Goal: Check status: Check status

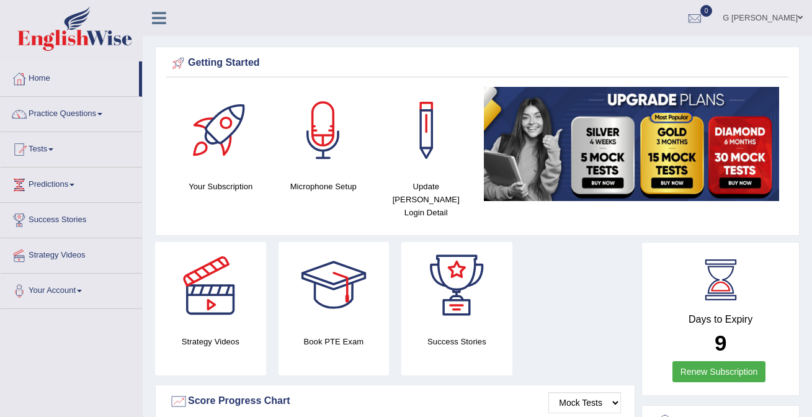
click at [91, 25] on img at bounding box center [74, 28] width 115 height 45
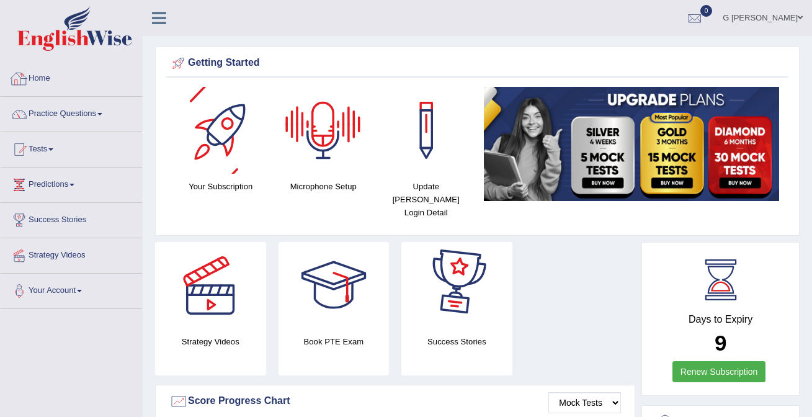
click at [107, 44] on img at bounding box center [74, 28] width 115 height 45
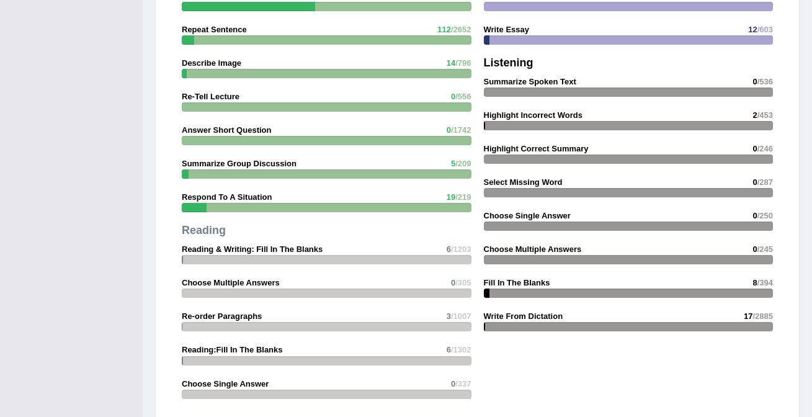
scroll to position [1526, 0]
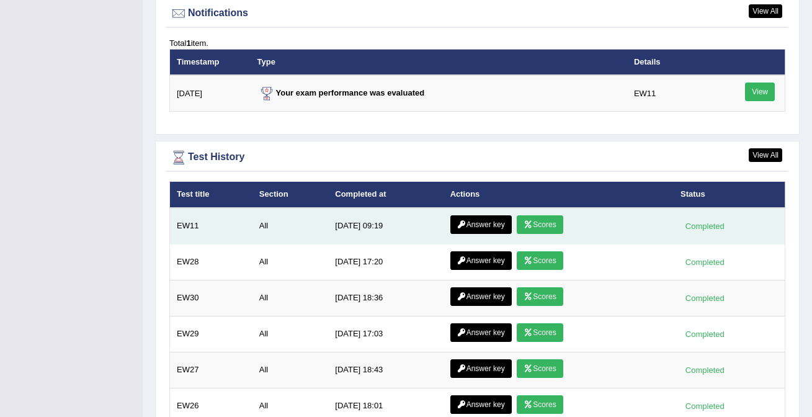
click at [542, 217] on link "Scores" at bounding box center [539, 224] width 46 height 19
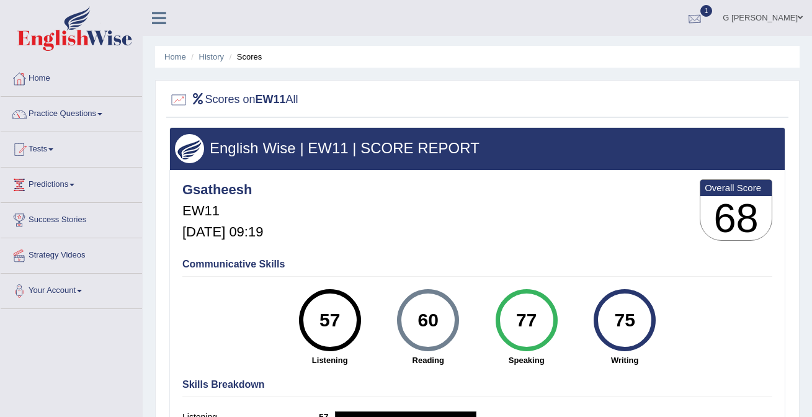
click at [704, 20] on div at bounding box center [694, 18] width 19 height 19
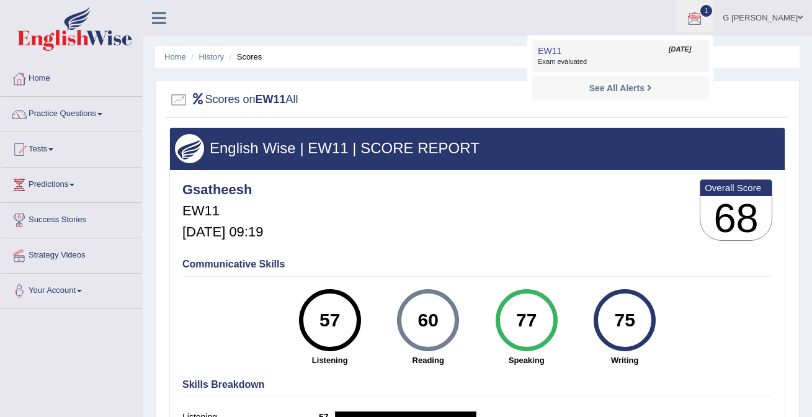
click at [681, 61] on span "Exam evaluated" at bounding box center [619, 62] width 165 height 10
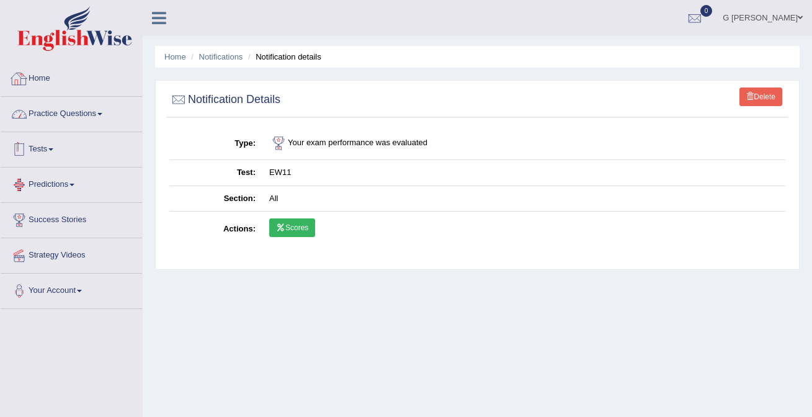
click at [49, 79] on link "Home" at bounding box center [71, 76] width 141 height 31
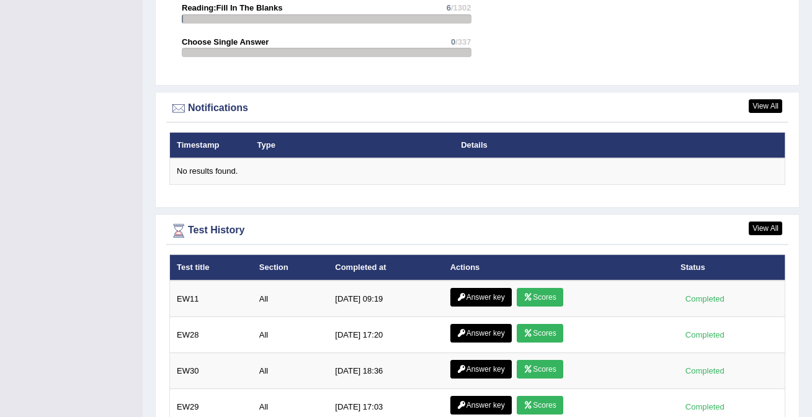
scroll to position [1356, 0]
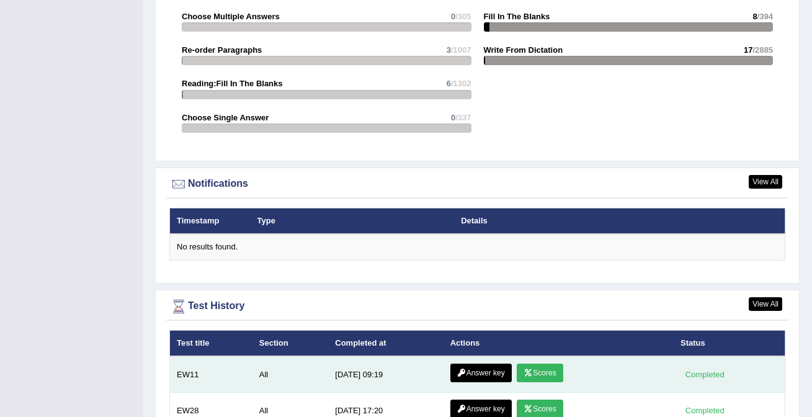
click at [480, 363] on link "Answer key" at bounding box center [480, 372] width 61 height 19
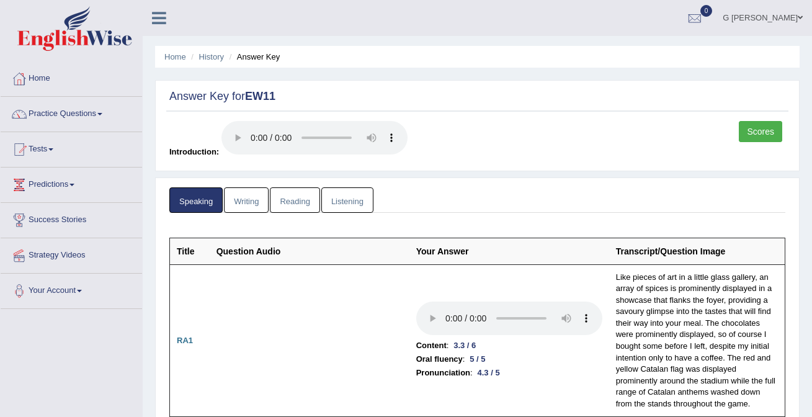
click at [256, 203] on link "Writing" at bounding box center [246, 199] width 45 height 25
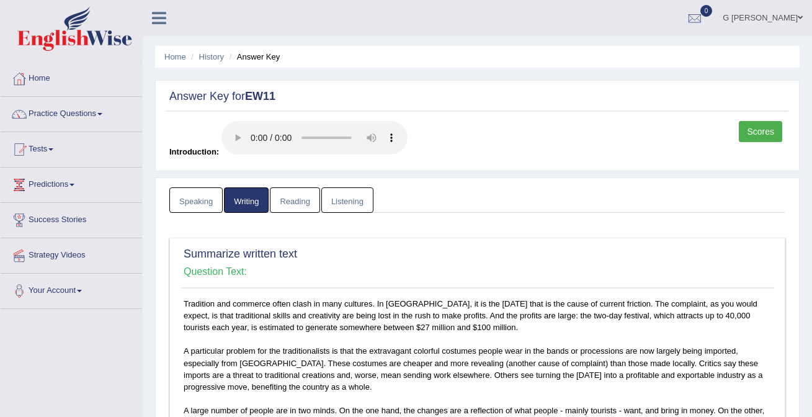
click at [299, 206] on link "Reading" at bounding box center [295, 199] width 50 height 25
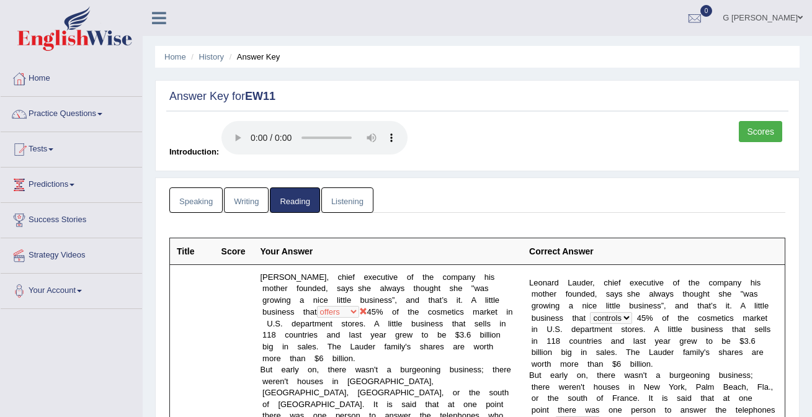
click at [345, 194] on link "Listening" at bounding box center [347, 199] width 52 height 25
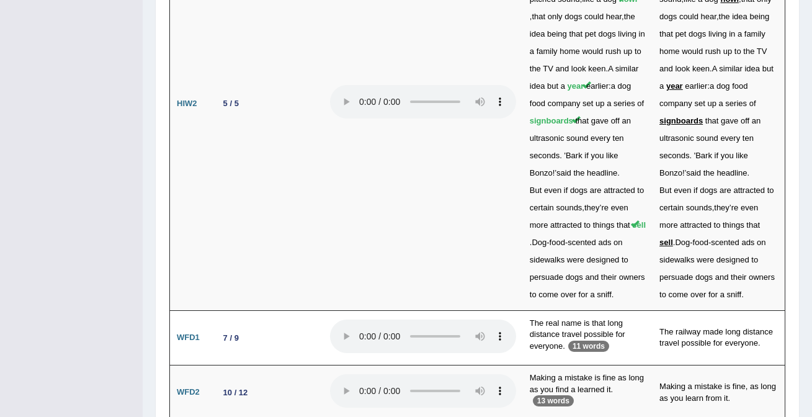
scroll to position [3547, 0]
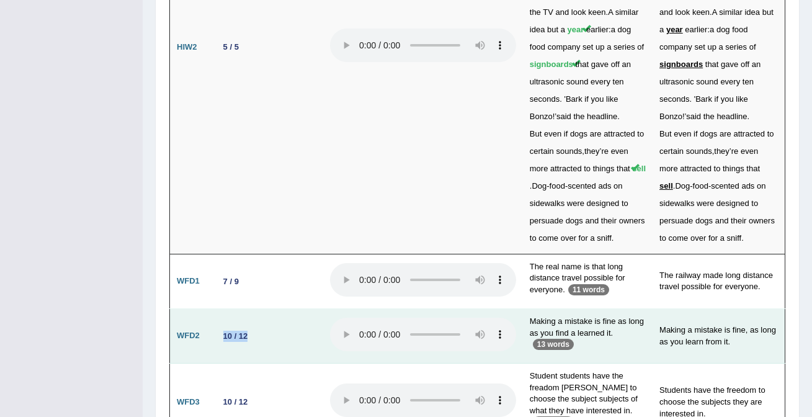
drag, startPoint x: 256, startPoint y: 278, endPoint x: 213, endPoint y: 278, distance: 43.4
click at [213, 309] on td "10 / 12" at bounding box center [267, 336] width 112 height 55
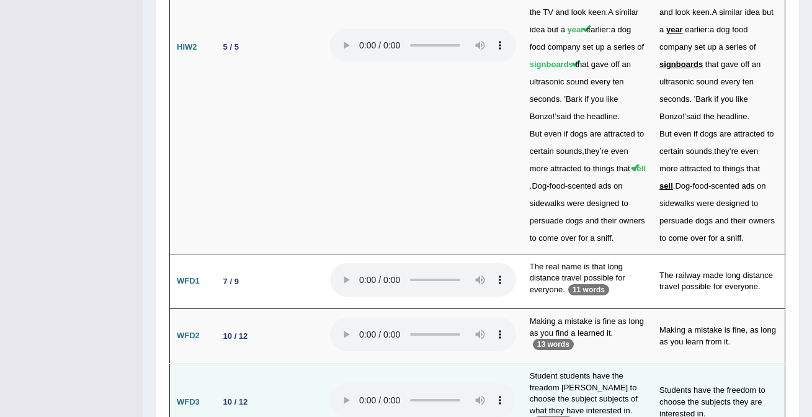
click at [259, 363] on td "10 / 12" at bounding box center [267, 401] width 112 height 77
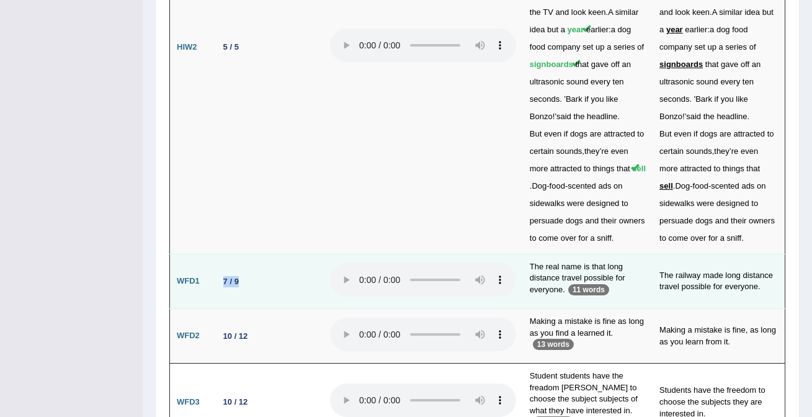
drag, startPoint x: 245, startPoint y: 224, endPoint x: 221, endPoint y: 224, distance: 24.2
click at [221, 254] on td "7 / 9" at bounding box center [267, 281] width 112 height 55
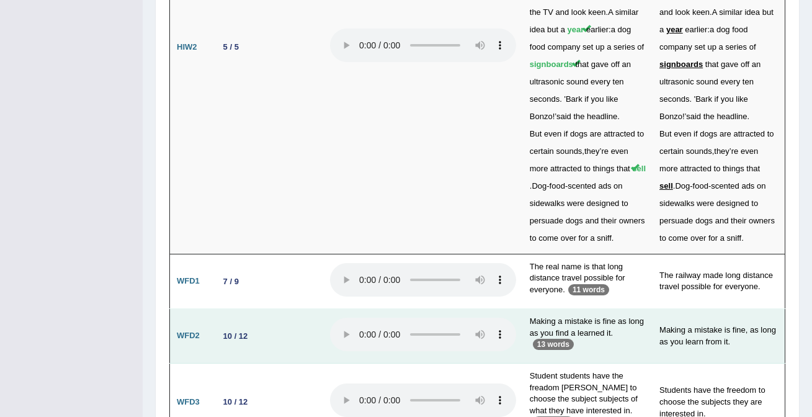
click at [234, 309] on td "10 / 12" at bounding box center [267, 336] width 112 height 55
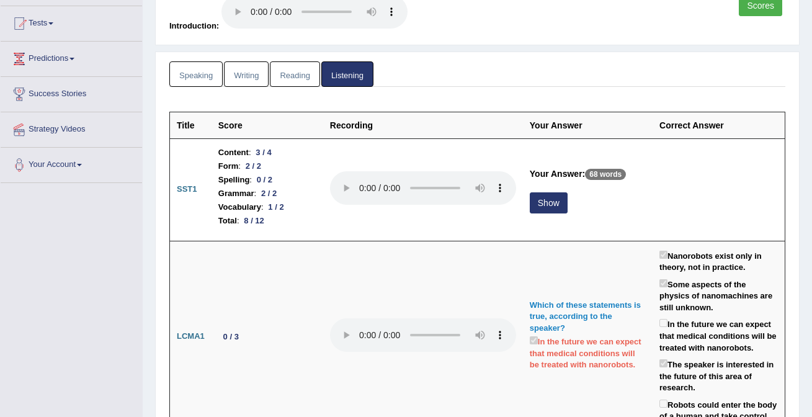
scroll to position [0, 0]
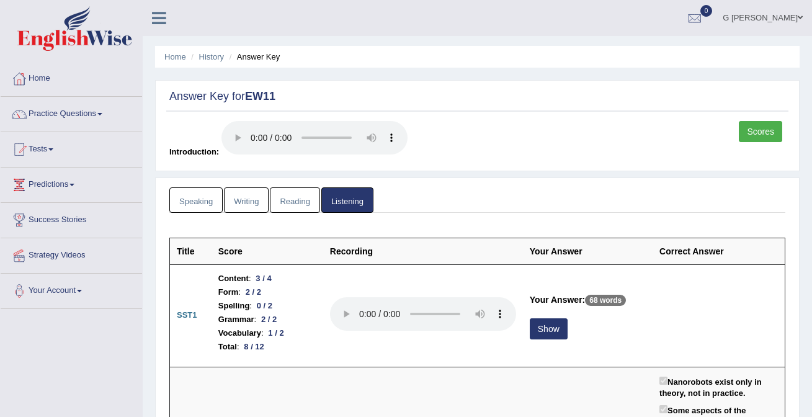
click at [756, 137] on link "Scores" at bounding box center [759, 131] width 43 height 21
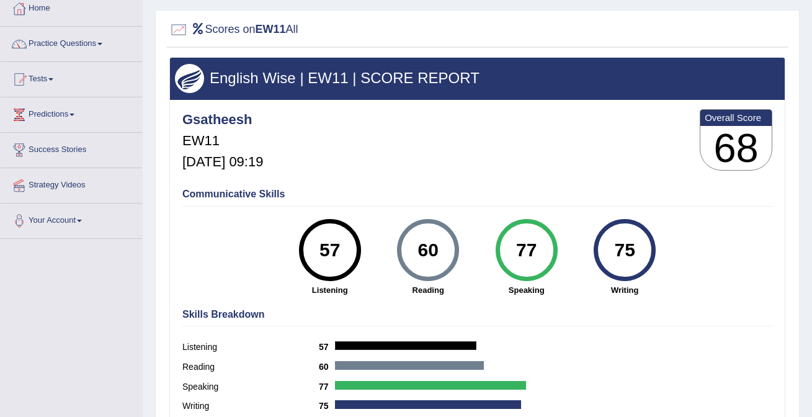
scroll to position [75, 0]
